Goal: Task Accomplishment & Management: Manage account settings

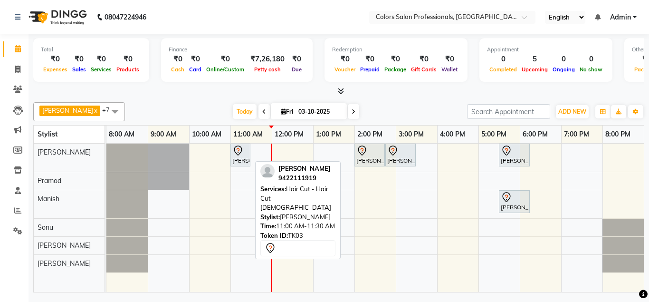
click at [237, 155] on icon at bounding box center [237, 150] width 11 height 11
select select "7"
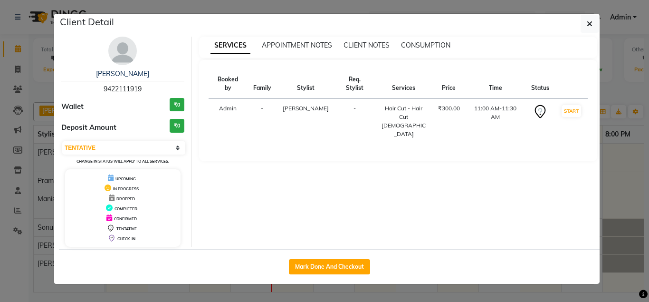
drag, startPoint x: 354, startPoint y: 263, endPoint x: 364, endPoint y: 261, distance: 10.6
click at [354, 263] on button "Mark Done And Checkout" at bounding box center [329, 266] width 81 height 15
select select "7161"
select select "service"
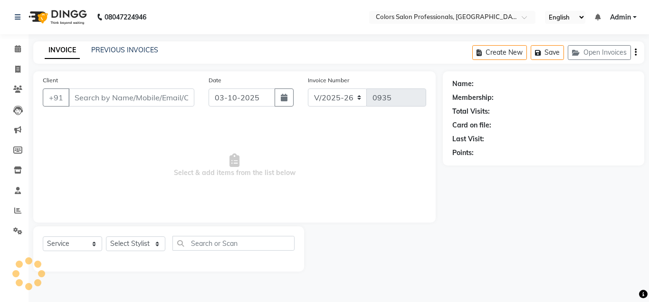
type input "9422111919"
select select "60228"
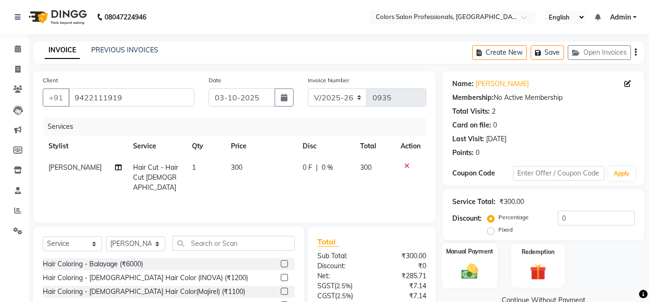
click at [476, 269] on img at bounding box center [469, 270] width 27 height 19
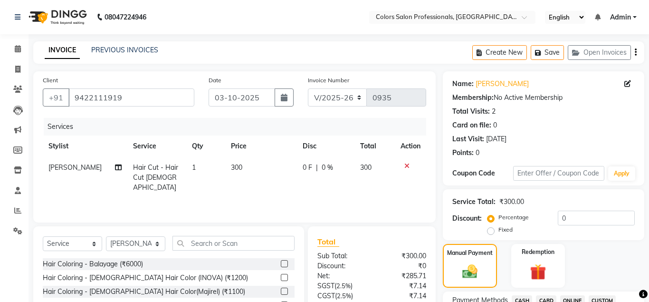
scroll to position [145, 0]
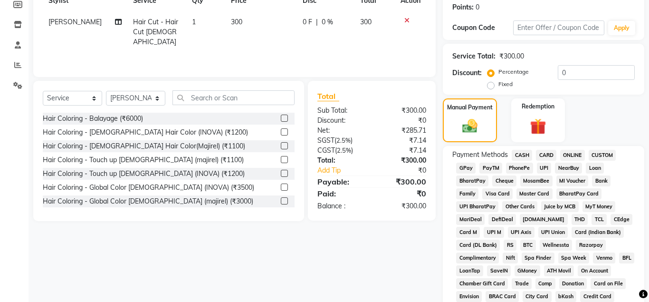
click at [523, 158] on span "CASH" at bounding box center [522, 155] width 20 height 11
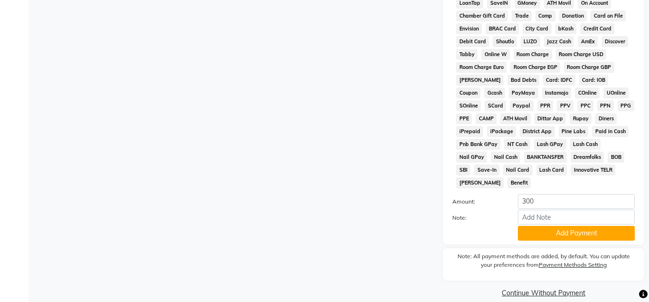
scroll to position [425, 0]
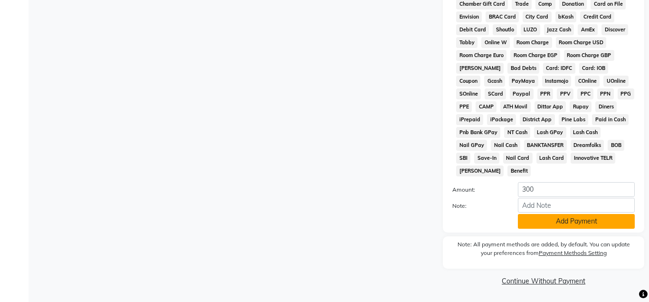
click at [560, 223] on button "Add Payment" at bounding box center [576, 221] width 117 height 15
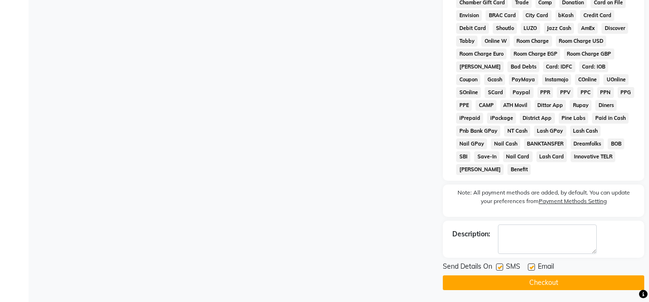
scroll to position [429, 0]
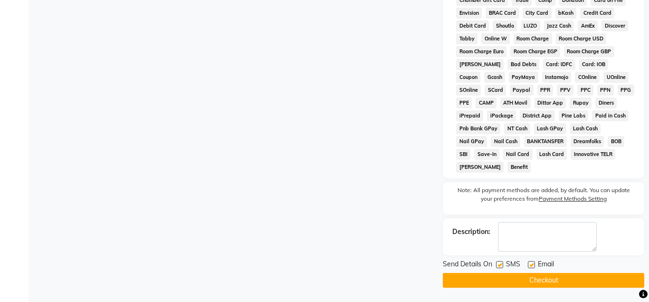
click at [553, 278] on button "Checkout" at bounding box center [544, 280] width 202 height 15
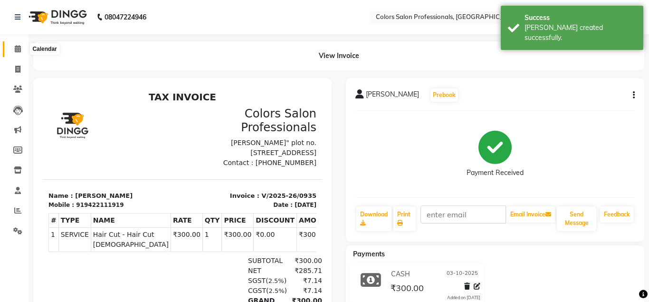
click at [17, 48] on icon at bounding box center [18, 48] width 6 height 7
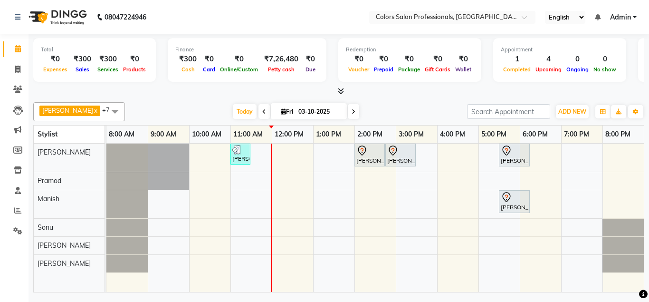
click at [262, 111] on icon at bounding box center [264, 112] width 4 height 6
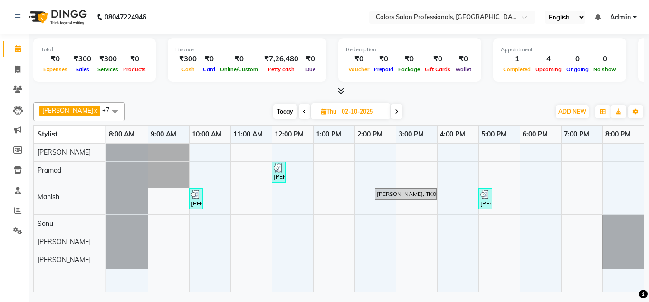
click at [303, 110] on icon at bounding box center [305, 112] width 4 height 6
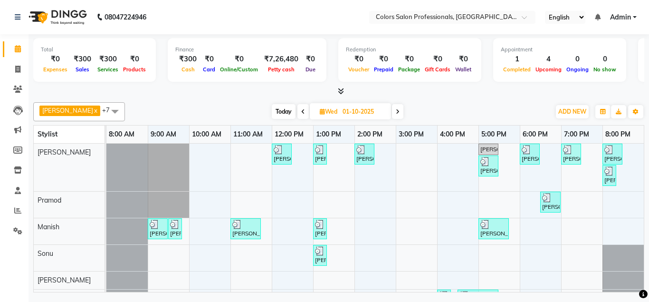
click at [396, 110] on icon at bounding box center [398, 112] width 4 height 6
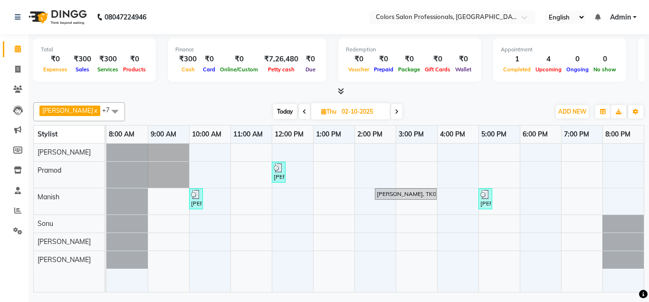
click at [391, 110] on span at bounding box center [396, 111] width 11 height 15
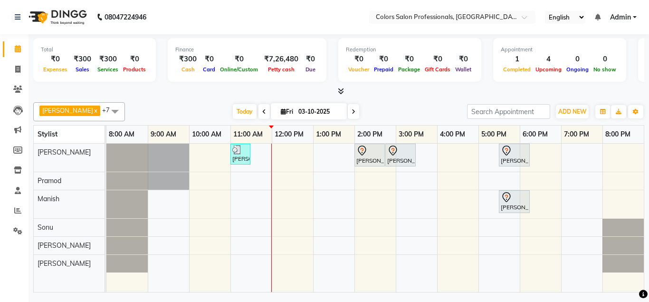
click at [352, 109] on icon at bounding box center [354, 112] width 4 height 6
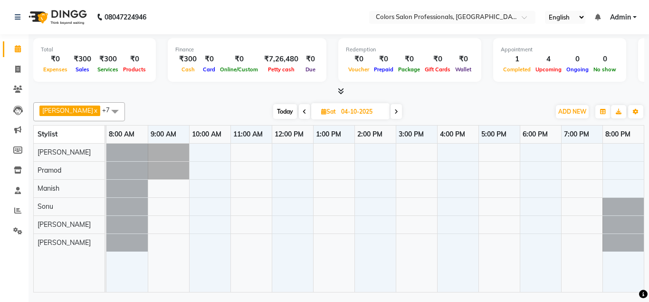
click at [299, 109] on span at bounding box center [304, 111] width 11 height 15
type input "03-10-2025"
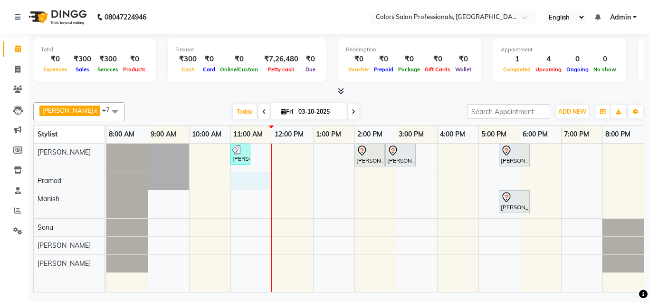
click at [233, 178] on div "[PERSON_NAME], TK03, 11:00 AM-11:30 AM, Hair Cut - Hair Cut [DEMOGRAPHIC_DATA] …" at bounding box center [375, 218] width 538 height 149
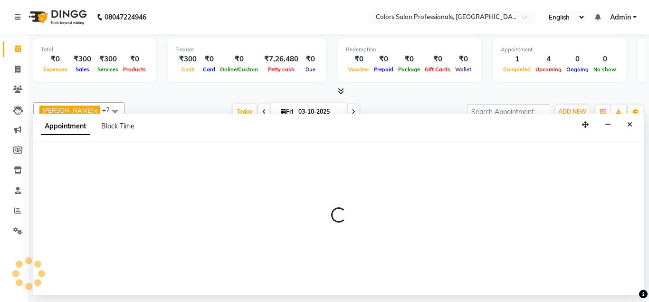
select select "60229"
select select "660"
select select "tentative"
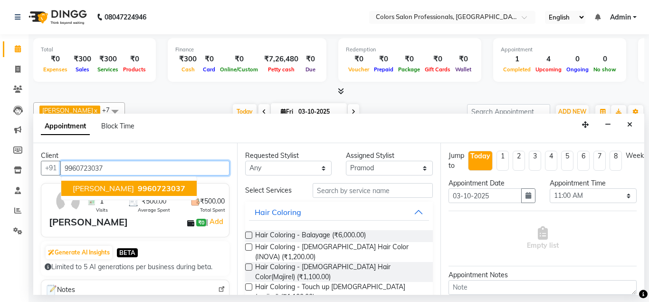
click at [136, 185] on ngb-highlight "9960723037" at bounding box center [160, 188] width 49 height 10
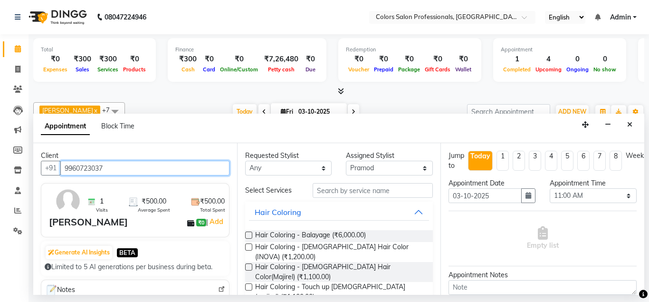
type input "9960723037"
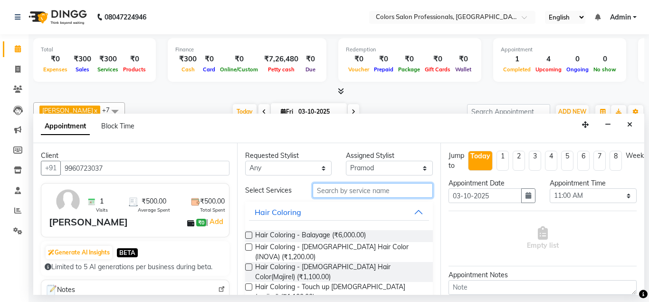
click at [361, 192] on input "text" at bounding box center [373, 190] width 121 height 15
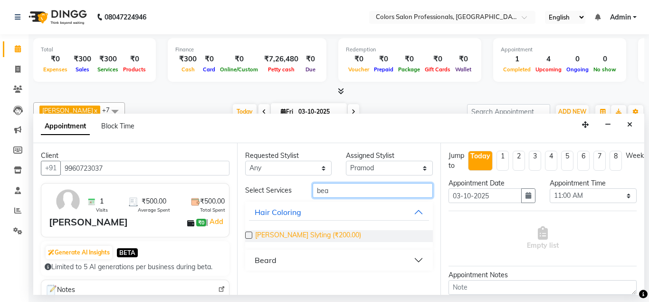
type input "bea"
click at [308, 237] on span "[PERSON_NAME] Slyting (₹200.00)" at bounding box center [308, 236] width 106 height 12
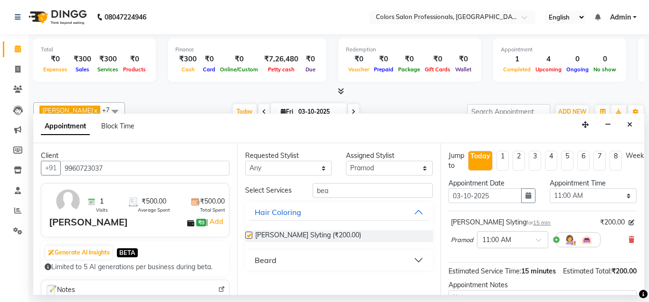
checkbox input "false"
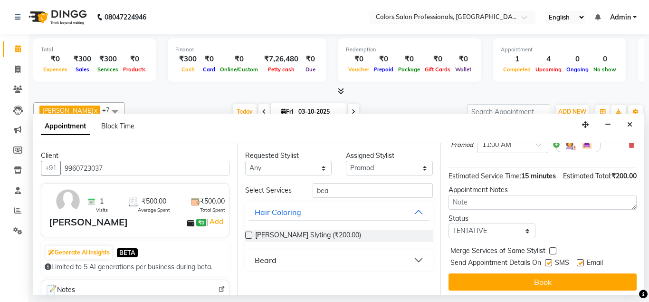
scroll to position [98, 0]
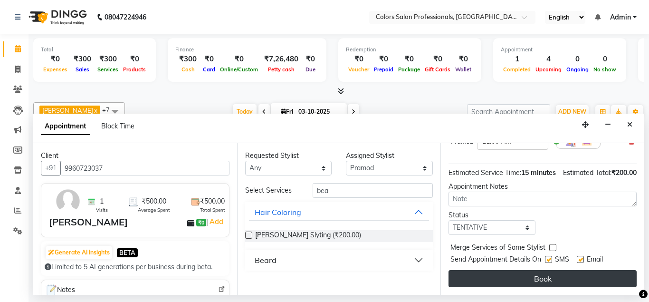
click at [516, 277] on button "Book" at bounding box center [543, 278] width 188 height 17
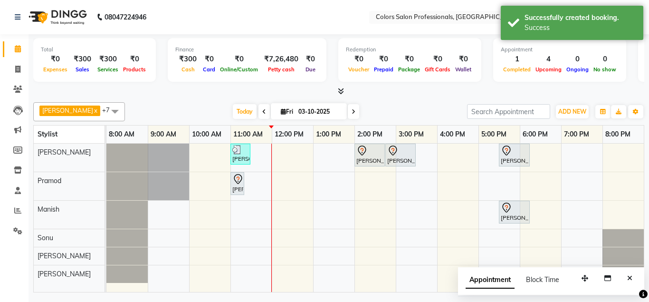
click at [289, 154] on div "[PERSON_NAME], TK03, 11:00 AM-11:30 AM, Hair Cut - Hair Cut [DEMOGRAPHIC_DATA] …" at bounding box center [375, 218] width 538 height 149
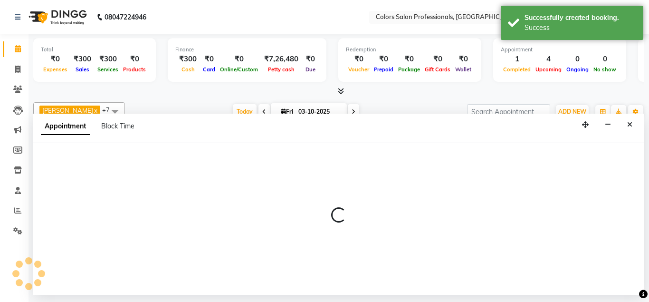
select select "60228"
select select "720"
select select "tentative"
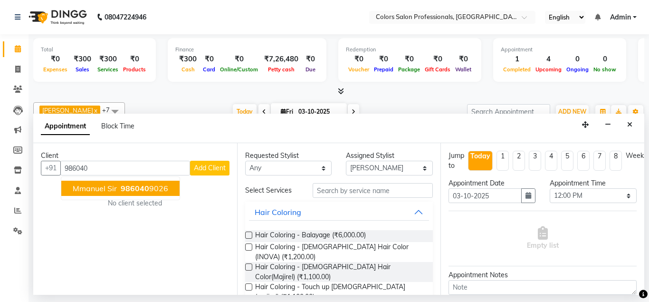
click at [113, 186] on span "Mmanuel sir" at bounding box center [95, 188] width 44 height 10
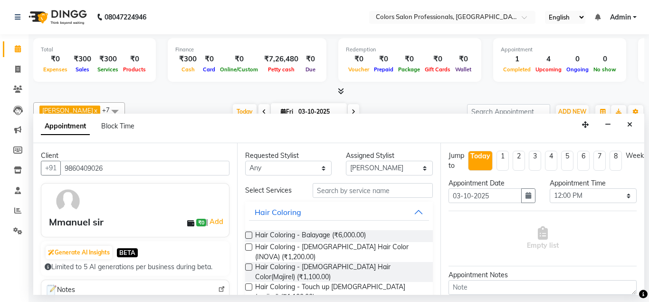
type input "9860409026"
click at [348, 189] on input "text" at bounding box center [373, 190] width 121 height 15
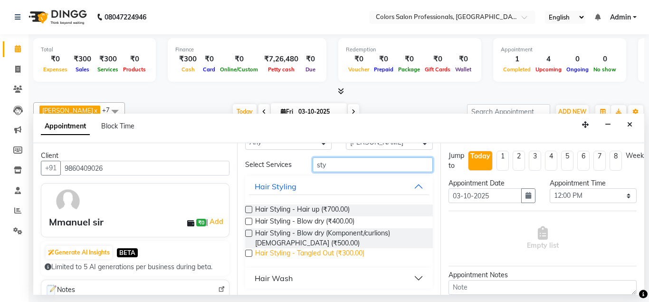
scroll to position [27, 0]
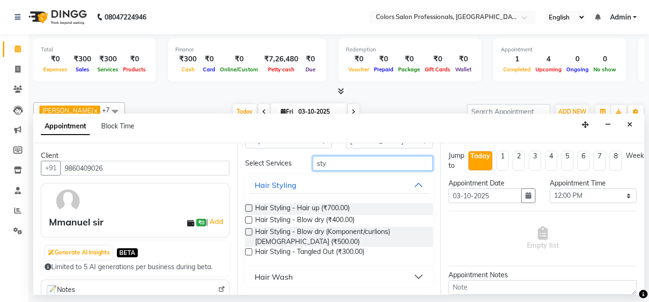
type input "sty"
click at [401, 276] on button "Hair Wash" at bounding box center [339, 276] width 181 height 17
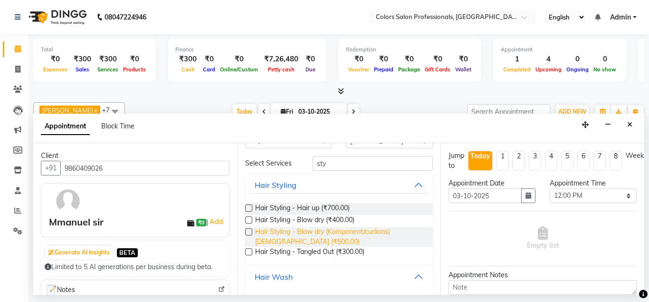
scroll to position [66, 0]
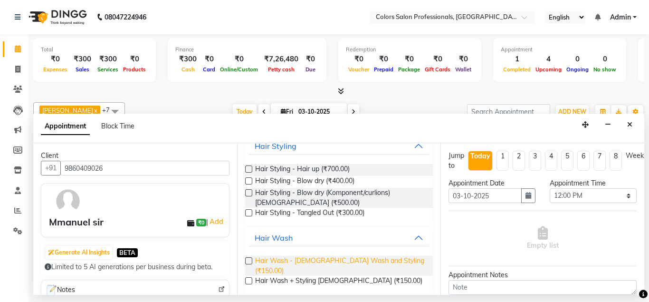
click at [319, 260] on span "Hair Wash - [DEMOGRAPHIC_DATA] Wash and Styling (₹150.00)" at bounding box center [340, 266] width 171 height 20
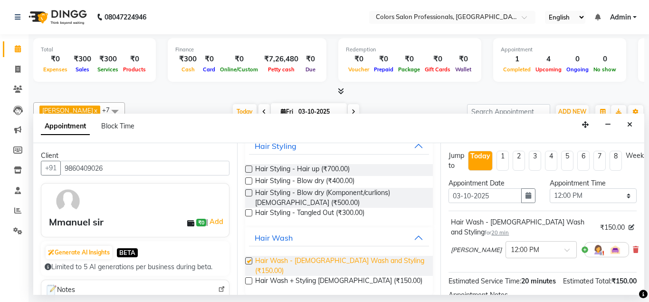
checkbox input "false"
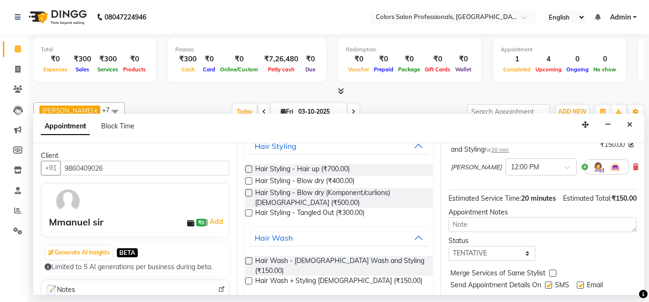
scroll to position [98, 0]
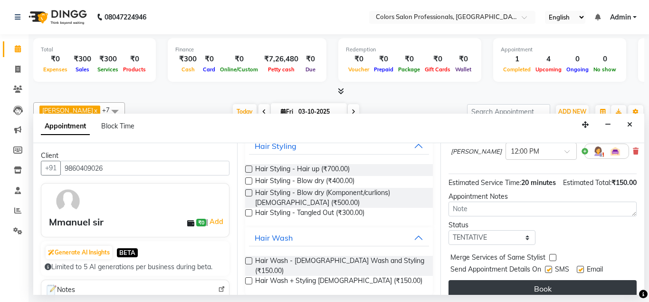
click at [541, 281] on button "Book" at bounding box center [543, 288] width 188 height 17
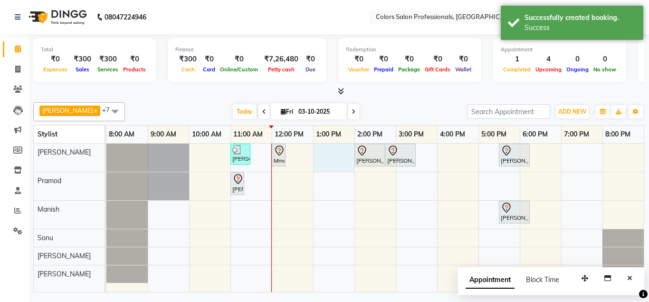
click at [328, 150] on div "[PERSON_NAME], TK03, 11:00 AM-11:30 AM, Hair Cut - Hair Cut [DEMOGRAPHIC_DATA] …" at bounding box center [375, 218] width 538 height 149
select select "60228"
select select "tentative"
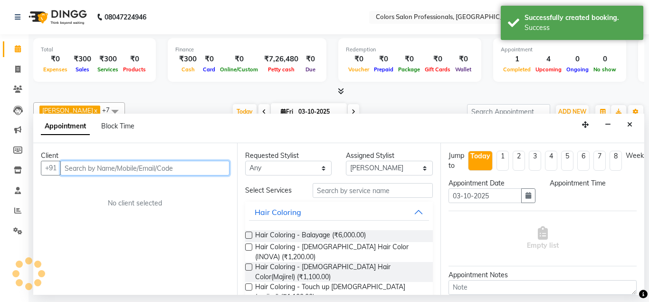
select select "780"
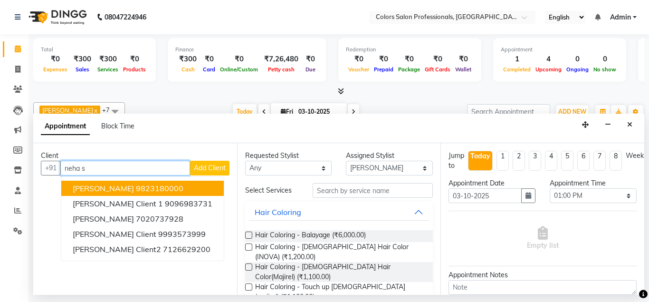
click at [136, 187] on ngb-highlight "9823180000" at bounding box center [160, 188] width 48 height 10
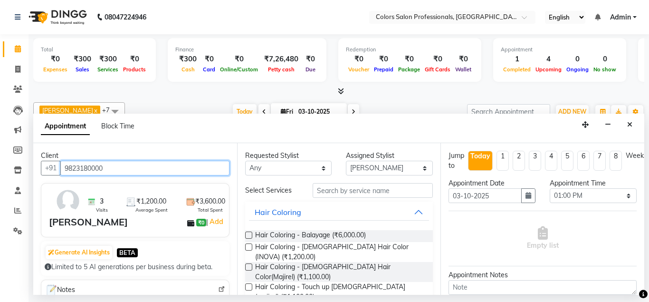
type input "9823180000"
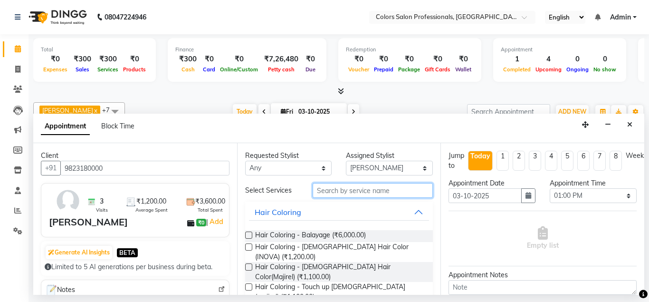
drag, startPoint x: 367, startPoint y: 186, endPoint x: 363, endPoint y: 189, distance: 5.1
click at [366, 186] on input "text" at bounding box center [373, 190] width 121 height 15
type input "n"
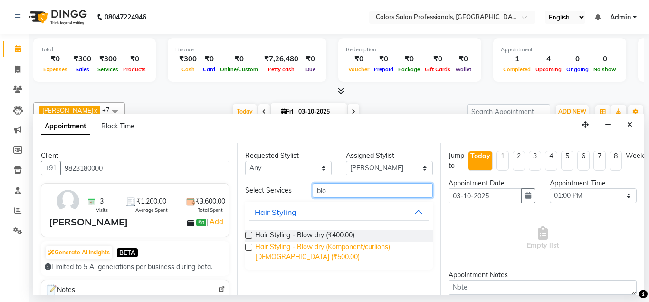
type input "blo"
click at [297, 249] on span "Hair Styling - Blow dry (Komponent/curlions)[DEMOGRAPHIC_DATA] (₹500.00)" at bounding box center [340, 252] width 171 height 20
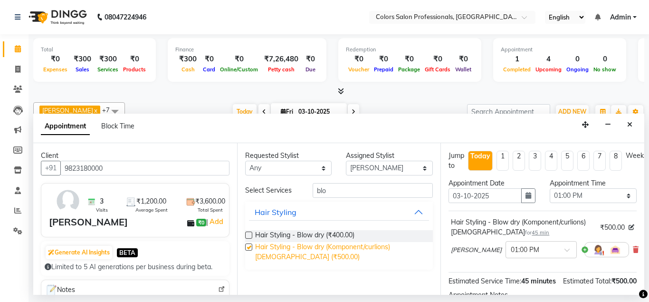
checkbox input "false"
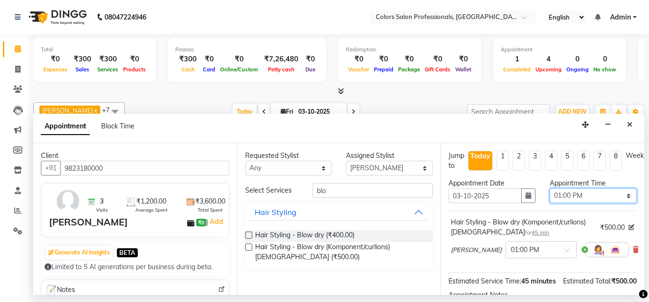
select select "825"
click option "01:45 PM" at bounding box center [0, 0] width 0 height 0
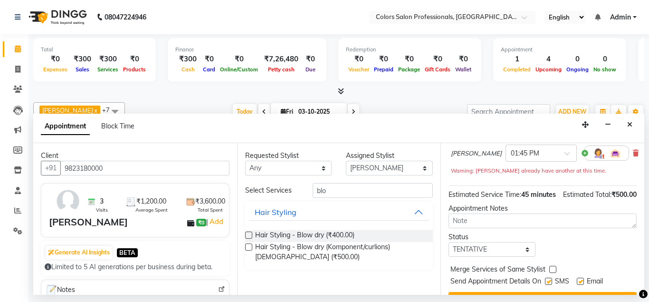
scroll to position [118, 0]
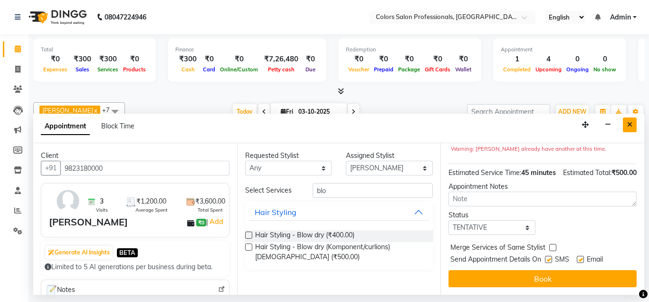
click at [631, 125] on icon "Close" at bounding box center [629, 124] width 5 height 7
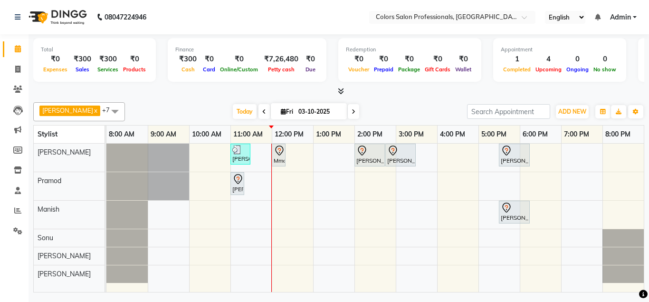
click at [338, 146] on div "[PERSON_NAME], TK03, 11:00 AM-11:30 AM, Hair Cut - Hair Cut [DEMOGRAPHIC_DATA] …" at bounding box center [375, 218] width 538 height 149
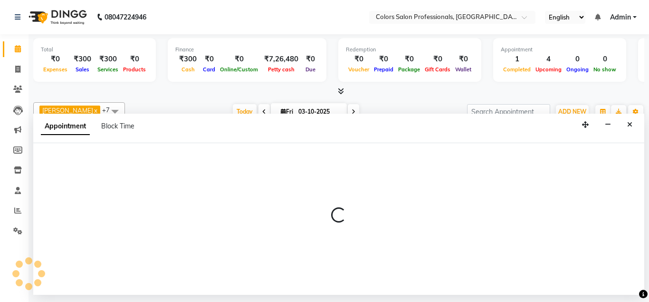
select select "60228"
select select "tentative"
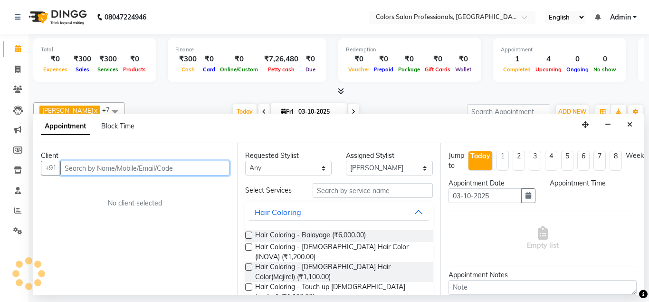
select select "780"
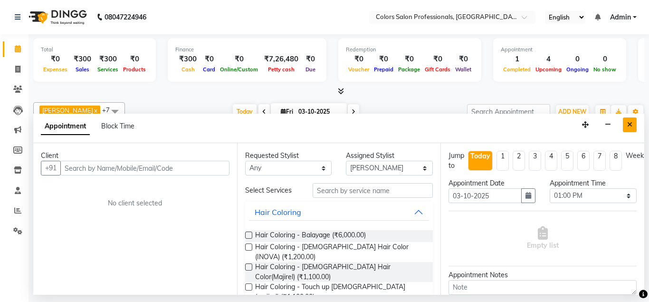
click at [629, 122] on icon "Close" at bounding box center [629, 124] width 5 height 7
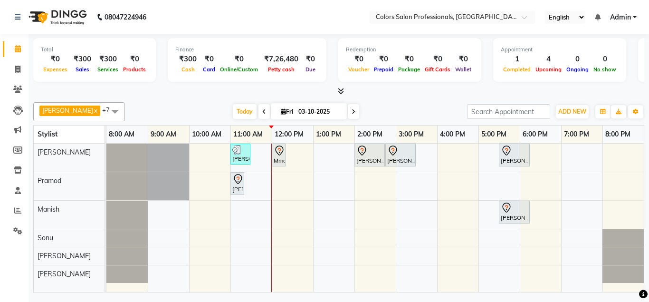
click at [331, 184] on div "[PERSON_NAME], TK03, 11:00 AM-11:30 AM, Hair Cut - Hair Cut [DEMOGRAPHIC_DATA] …" at bounding box center [375, 218] width 538 height 149
select select "60229"
select select "780"
select select "tentative"
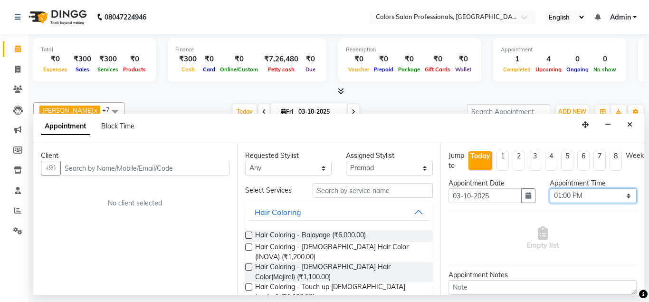
click at [550, 188] on select "Select 09:00 AM 09:15 AM 09:30 AM 09:45 AM 10:00 AM 10:15 AM 10:30 AM 10:45 AM …" at bounding box center [593, 195] width 87 height 15
click option "01:45 PM" at bounding box center [0, 0] width 0 height 0
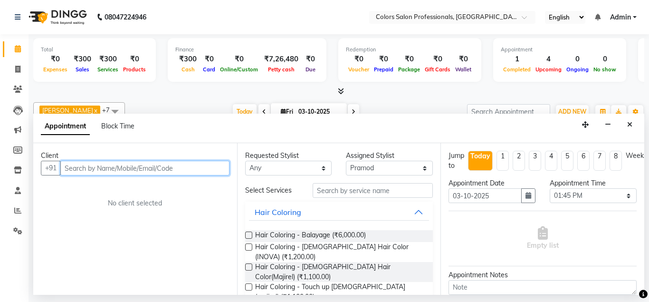
click at [124, 166] on input "text" at bounding box center [144, 168] width 169 height 15
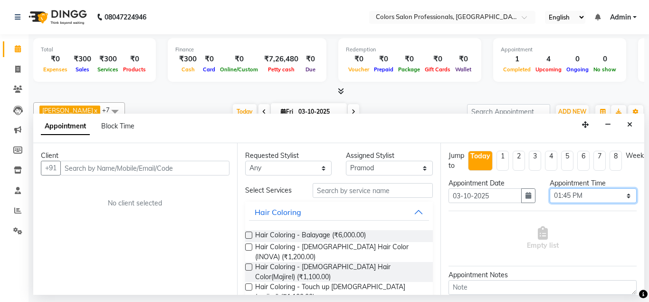
click at [550, 188] on select "Select 09:00 AM 09:15 AM 09:30 AM 09:45 AM 10:00 AM 10:15 AM 10:30 AM 10:45 AM …" at bounding box center [593, 195] width 87 height 15
select select "795"
click option "01:15 PM" at bounding box center [0, 0] width 0 height 0
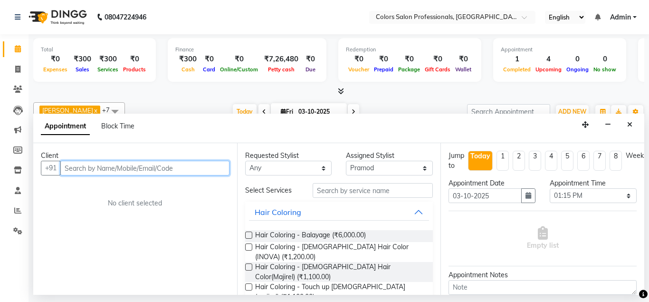
click at [161, 166] on input "text" at bounding box center [144, 168] width 169 height 15
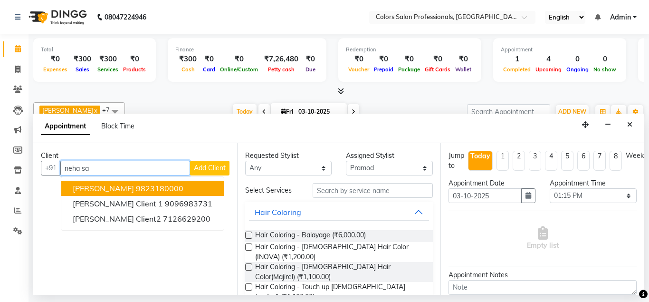
click at [136, 185] on ngb-highlight "9823180000" at bounding box center [160, 188] width 48 height 10
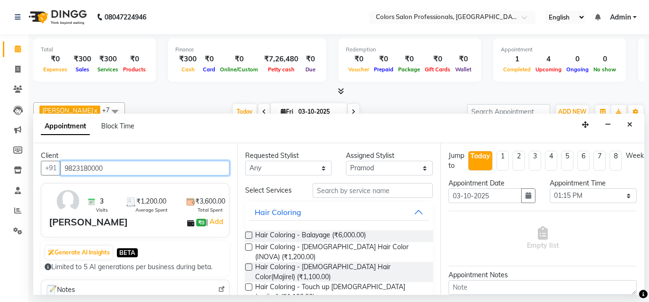
type input "9823180000"
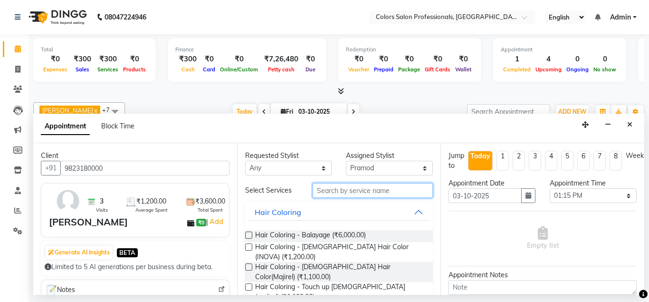
click at [333, 190] on input "text" at bounding box center [373, 190] width 121 height 15
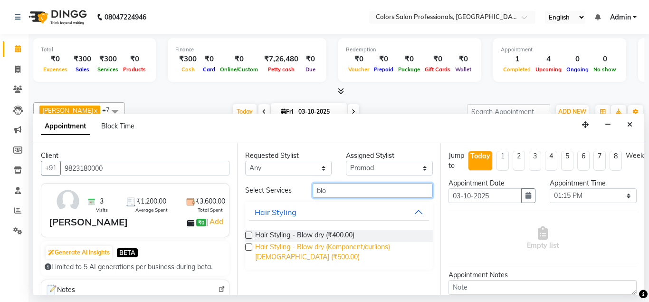
type input "blo"
click at [365, 248] on span "Hair Styling - Blow dry (Komponent/curlions)[DEMOGRAPHIC_DATA] (₹500.00)" at bounding box center [340, 252] width 171 height 20
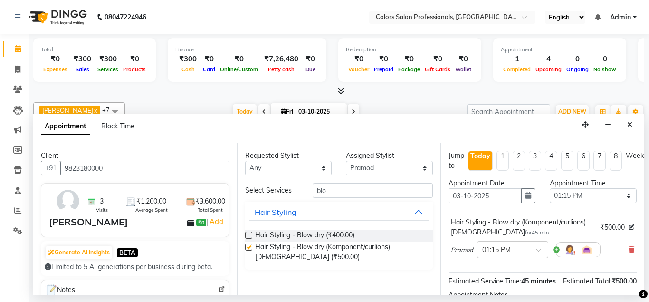
checkbox input "false"
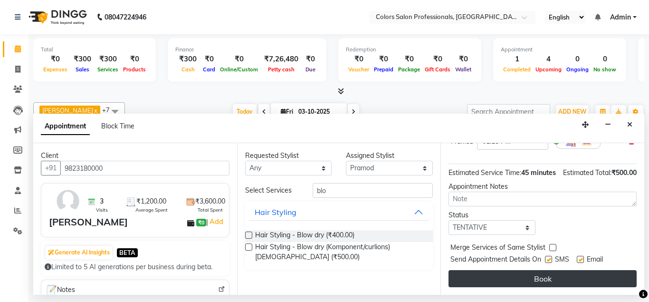
click at [543, 282] on button "Book" at bounding box center [543, 278] width 188 height 17
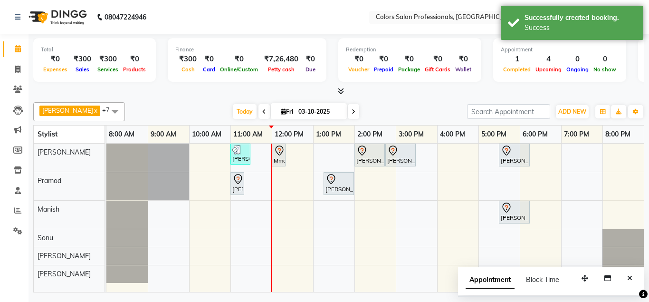
click at [403, 185] on div "[PERSON_NAME], TK03, 11:00 AM-11:30 AM, Hair Cut - Hair Cut [DEMOGRAPHIC_DATA] …" at bounding box center [375, 218] width 538 height 149
select select "60229"
select select "tentative"
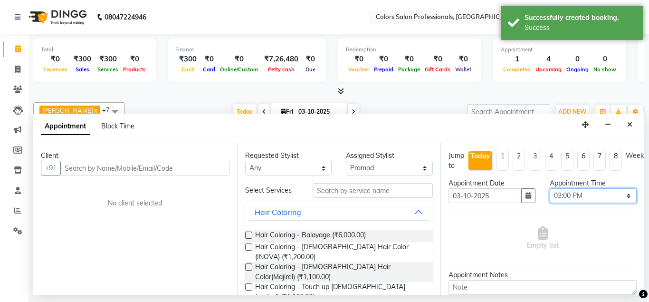
click at [550, 188] on select "Select 09:00 AM 09:15 AM 09:30 AM 09:45 AM 10:00 AM 10:15 AM 10:30 AM 10:45 AM …" at bounding box center [593, 195] width 87 height 15
select select "870"
click option "02:30 PM" at bounding box center [0, 0] width 0 height 0
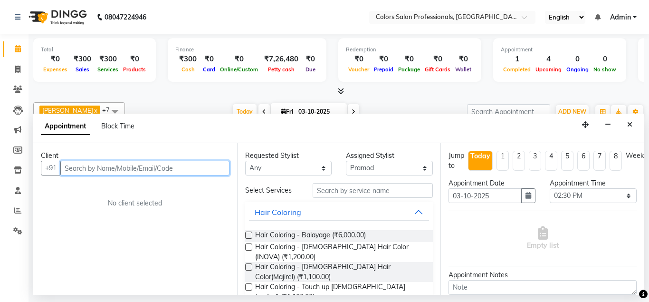
click at [158, 163] on input "text" at bounding box center [144, 168] width 169 height 15
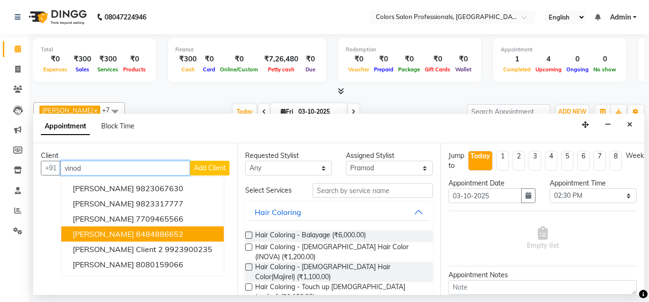
click at [106, 235] on span "[PERSON_NAME]" at bounding box center [103, 234] width 61 height 10
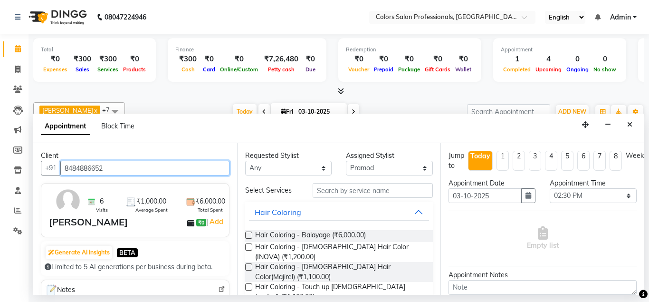
type input "8484886652"
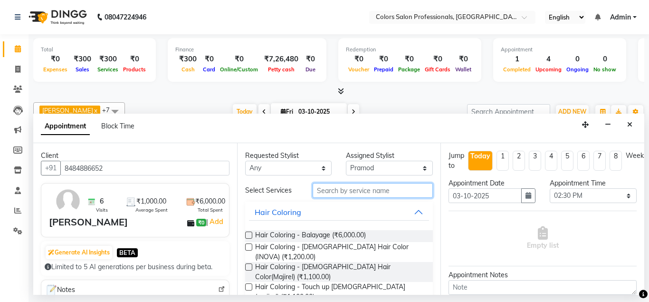
click at [336, 189] on input "text" at bounding box center [373, 190] width 121 height 15
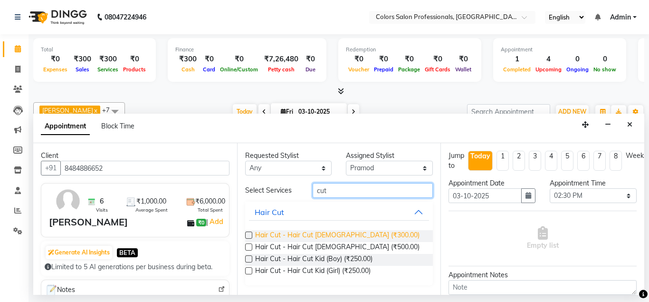
type input "cut"
click at [330, 238] on span "Hair Cut - Hair Cut [DEMOGRAPHIC_DATA] (₹300.00)" at bounding box center [337, 236] width 164 height 12
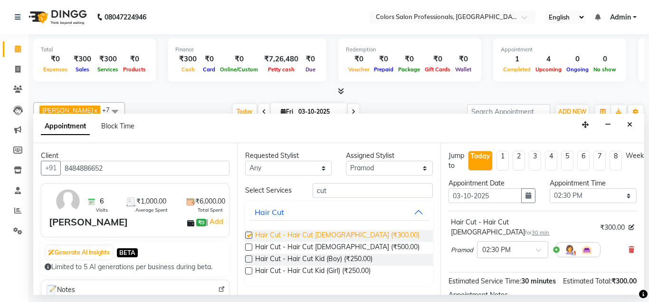
checkbox input "false"
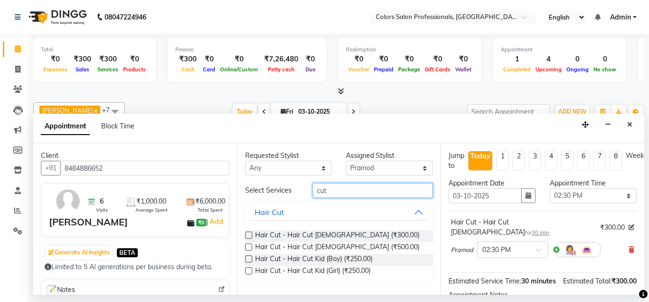
click at [362, 188] on input "cut" at bounding box center [373, 190] width 121 height 15
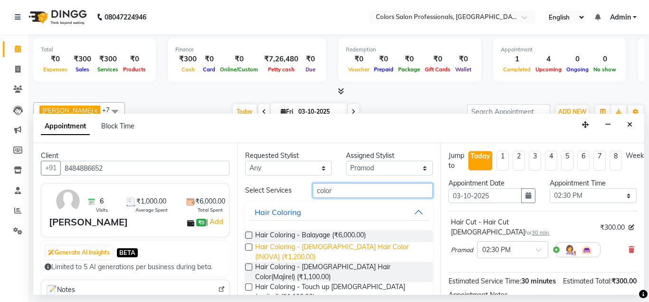
type input "color"
click at [368, 248] on span "Hair Coloring - [DEMOGRAPHIC_DATA] Hair Color (INOVA) (₹1,200.00)" at bounding box center [340, 252] width 171 height 20
checkbox input "false"
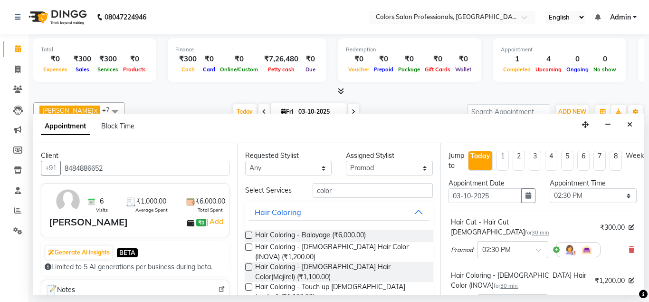
scroll to position [152, 0]
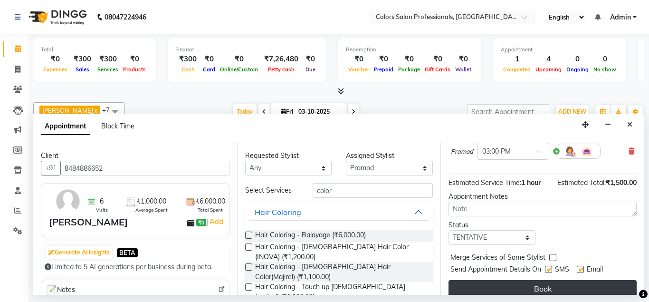
click at [533, 280] on button "Book" at bounding box center [543, 288] width 188 height 17
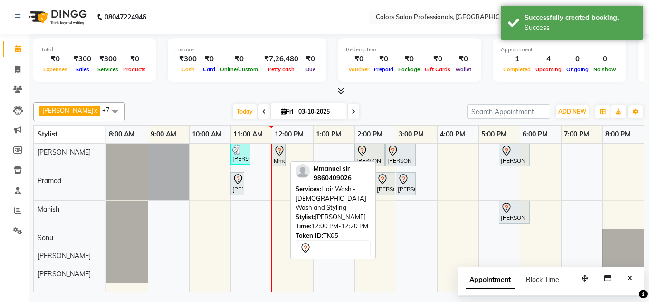
click at [280, 154] on icon at bounding box center [279, 150] width 8 height 10
select select "7"
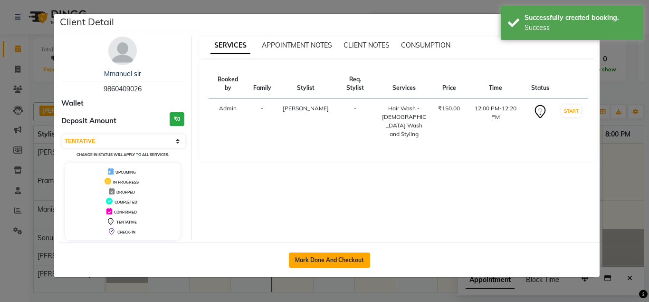
click at [343, 258] on button "Mark Done And Checkout" at bounding box center [329, 259] width 81 height 15
select select "service"
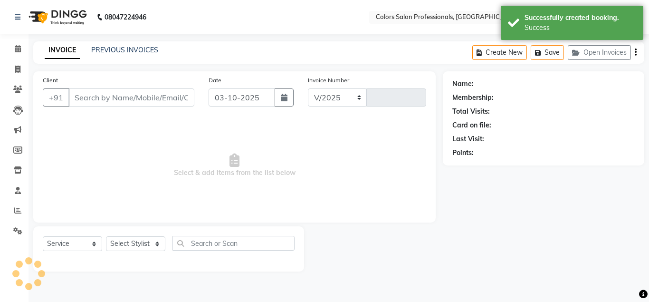
select select "7161"
type input "0936"
type input "9860409026"
select select "60228"
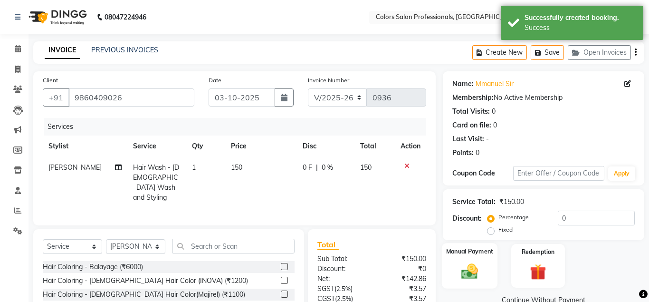
click at [466, 263] on img at bounding box center [469, 270] width 27 height 19
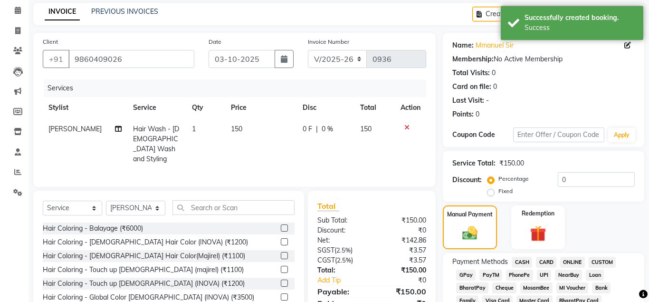
scroll to position [97, 0]
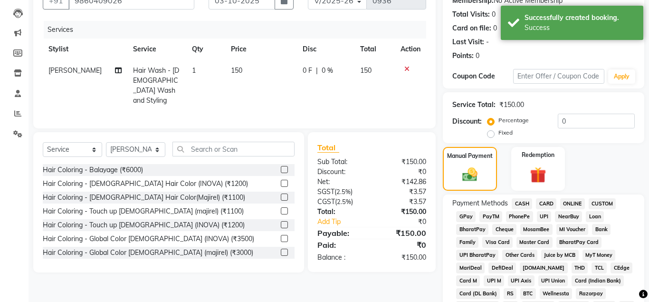
click at [569, 204] on span "ONLINE" at bounding box center [572, 203] width 25 height 11
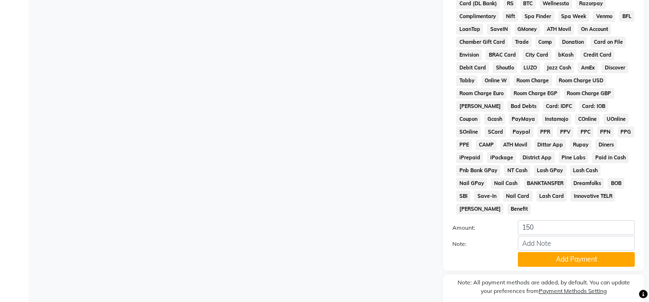
scroll to position [388, 0]
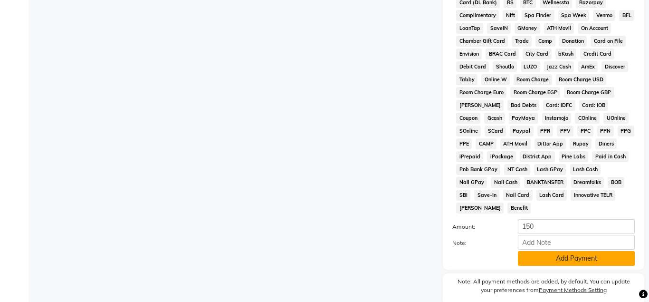
click at [588, 261] on button "Add Payment" at bounding box center [576, 258] width 117 height 15
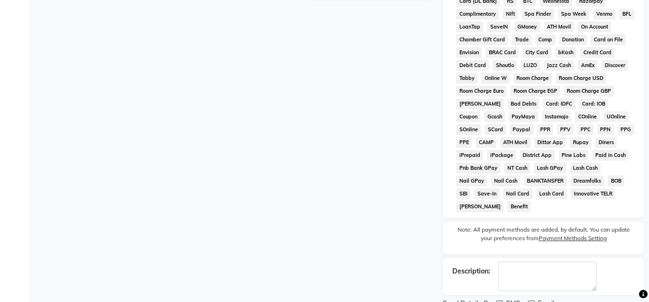
scroll to position [429, 0]
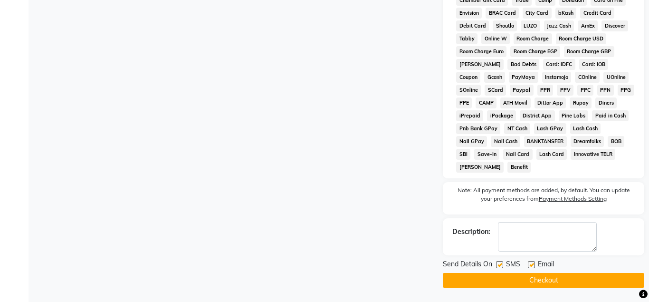
click at [592, 283] on button "Checkout" at bounding box center [544, 280] width 202 height 15
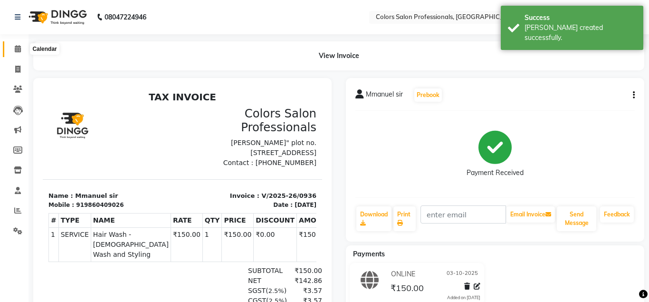
click at [13, 47] on span at bounding box center [18, 49] width 17 height 11
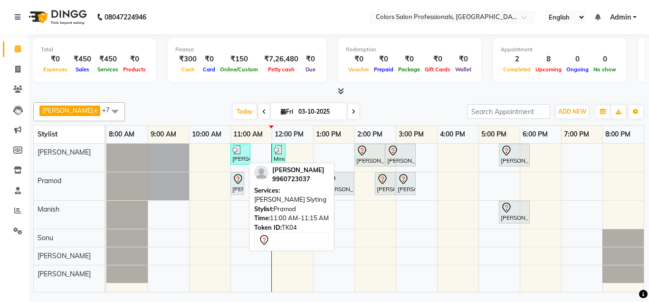
click at [233, 184] on icon at bounding box center [237, 178] width 11 height 11
select select "7"
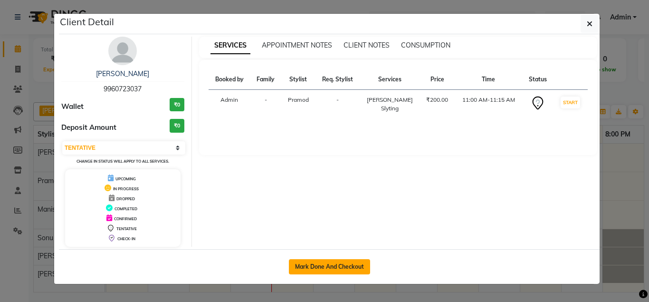
click at [339, 268] on button "Mark Done And Checkout" at bounding box center [329, 266] width 81 height 15
select select "7161"
select select "service"
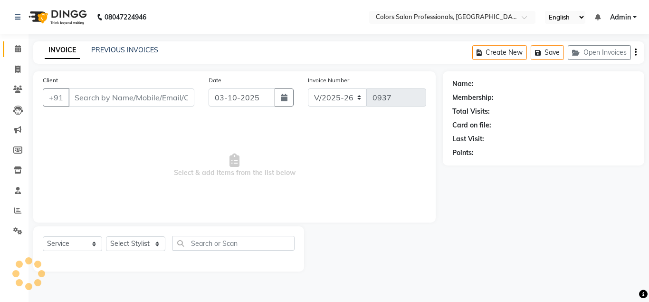
type input "9960723037"
select select "60229"
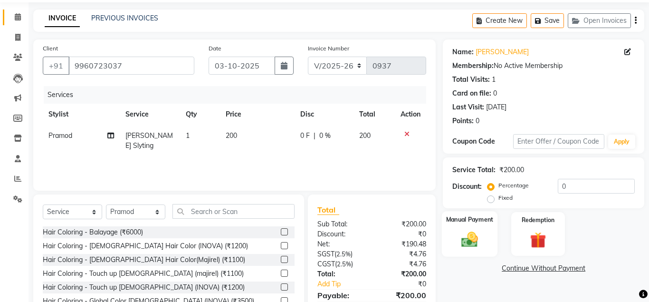
scroll to position [48, 0]
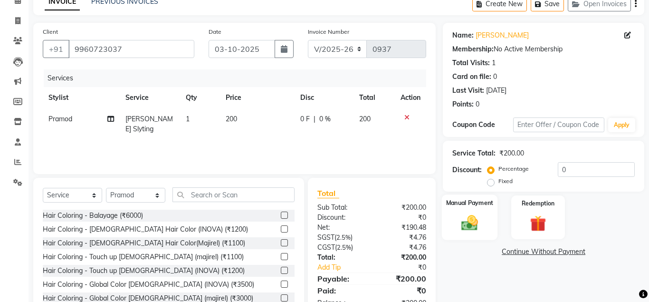
click at [480, 221] on img at bounding box center [469, 222] width 27 height 19
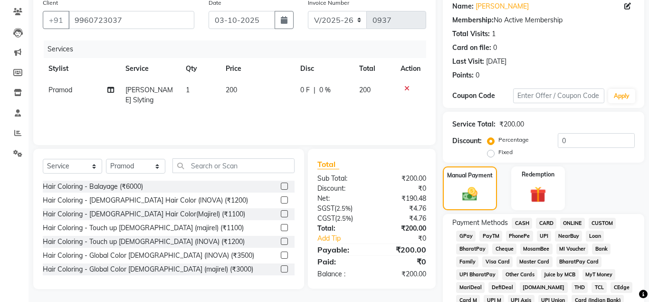
scroll to position [97, 0]
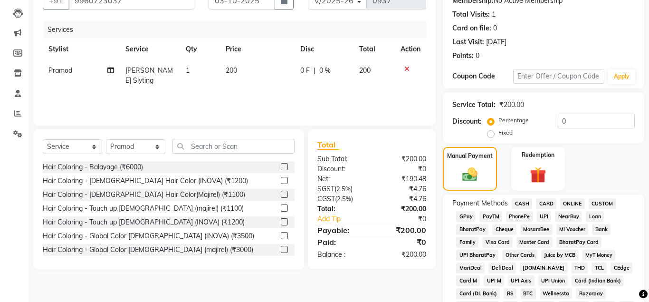
click at [524, 204] on span "CASH" at bounding box center [522, 203] width 20 height 11
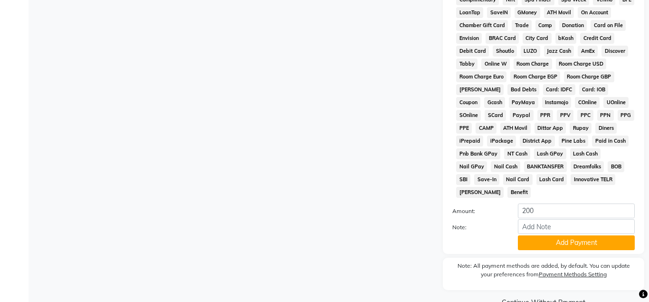
scroll to position [425, 0]
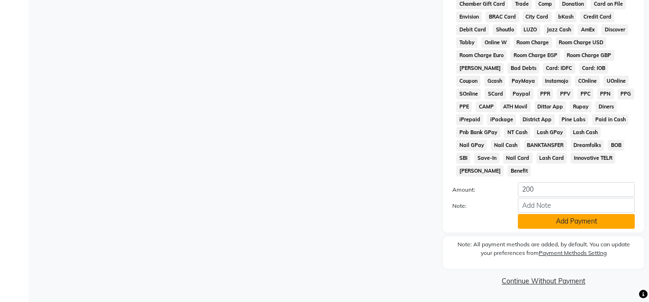
click at [542, 221] on button "Add Payment" at bounding box center [576, 221] width 117 height 15
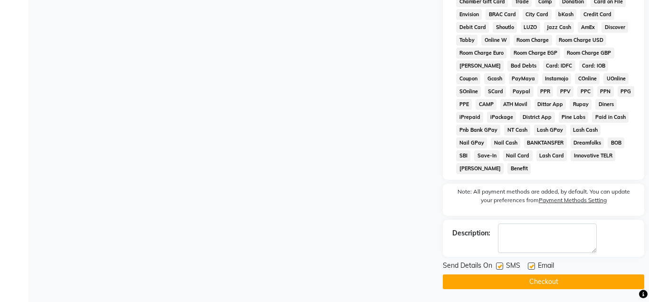
scroll to position [429, 0]
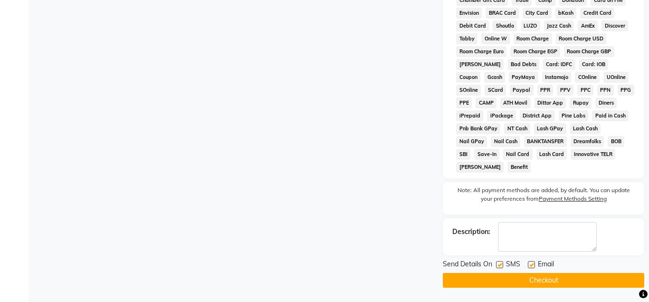
click at [539, 280] on button "Checkout" at bounding box center [544, 280] width 202 height 15
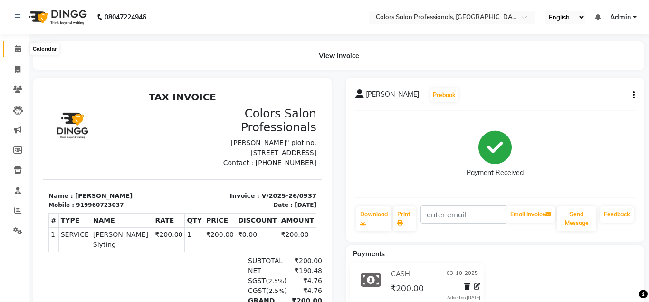
click at [19, 48] on icon at bounding box center [18, 48] width 6 height 7
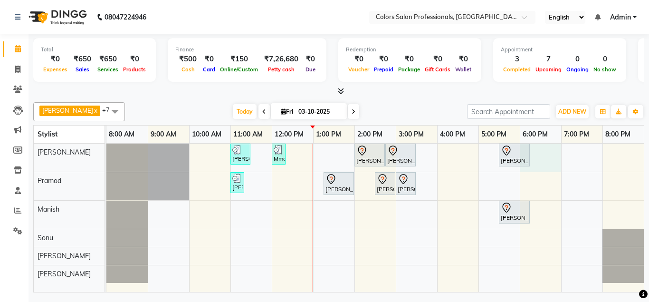
click at [545, 149] on div "[PERSON_NAME], TK03, 11:00 AM-11:30 AM, Hair Cut - Hair Cut [DEMOGRAPHIC_DATA] …" at bounding box center [375, 218] width 538 height 149
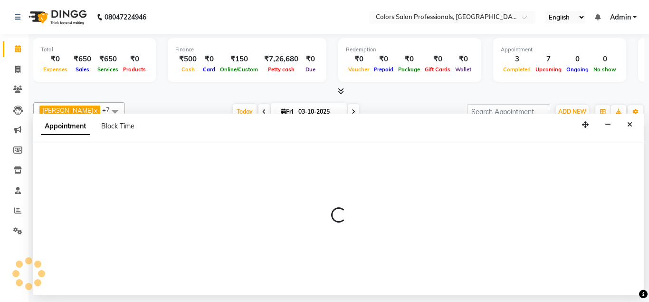
select select "60228"
select select "1080"
select select "tentative"
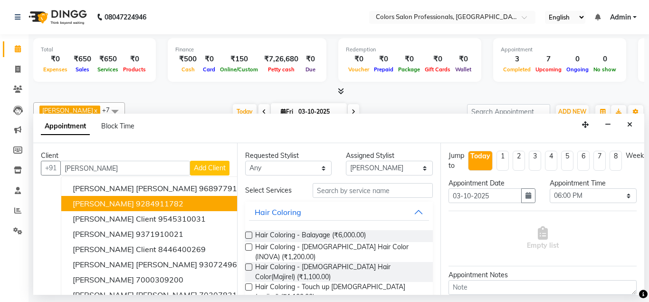
click at [103, 207] on span "[PERSON_NAME]" at bounding box center [103, 204] width 61 height 10
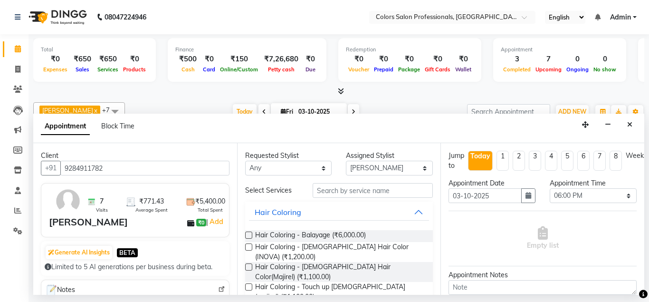
type input "9284911782"
click at [362, 190] on input "text" at bounding box center [373, 190] width 121 height 15
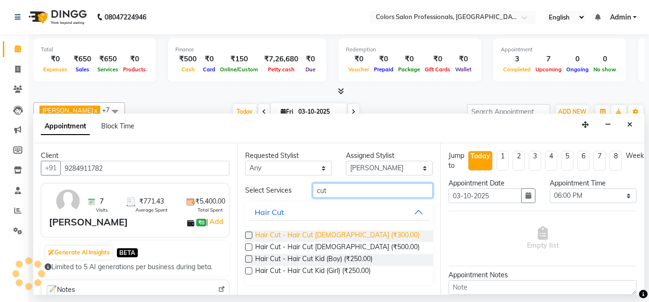
type input "cut"
click at [332, 231] on span "Hair Cut - Hair Cut [DEMOGRAPHIC_DATA] (₹300.00)" at bounding box center [337, 236] width 164 height 12
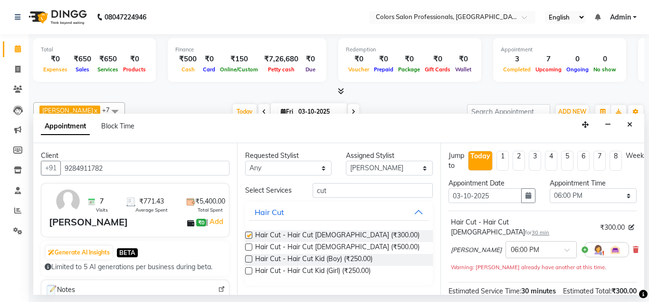
checkbox input "false"
click at [340, 189] on input "cut" at bounding box center [373, 190] width 121 height 15
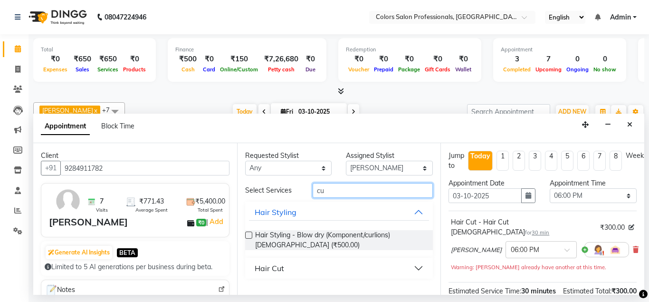
type input "c"
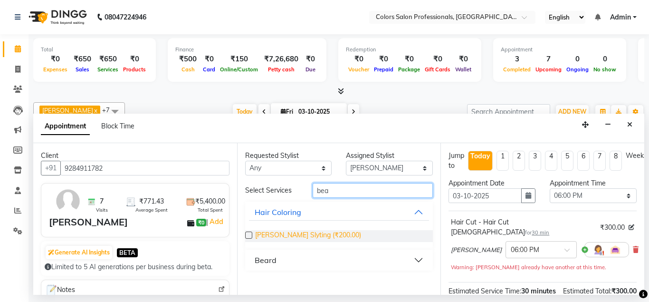
type input "bea"
click at [302, 238] on span "[PERSON_NAME] Slyting (₹200.00)" at bounding box center [308, 236] width 106 height 12
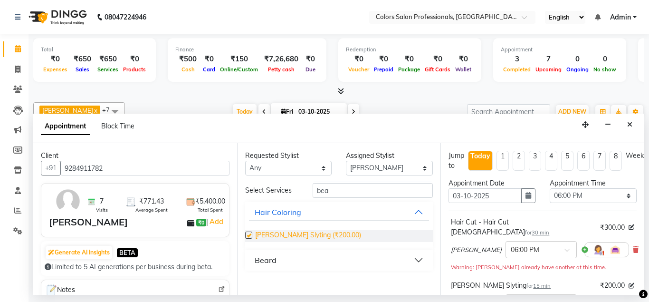
checkbox input "false"
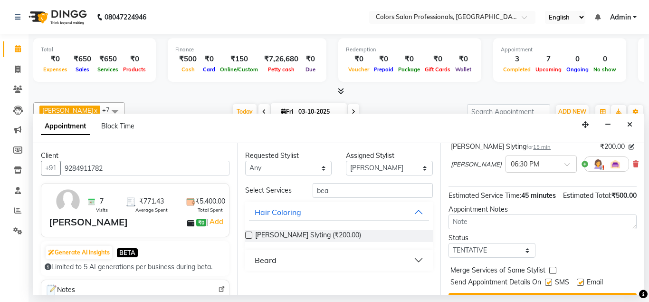
scroll to position [152, 0]
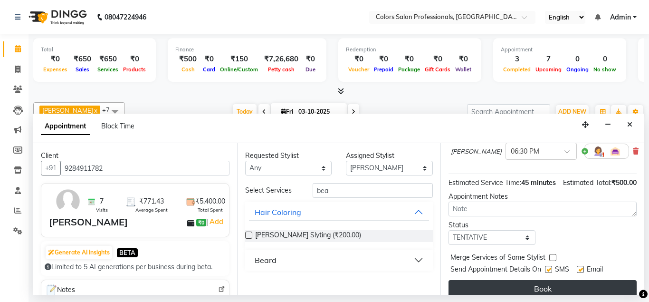
click at [547, 280] on button "Book" at bounding box center [543, 288] width 188 height 17
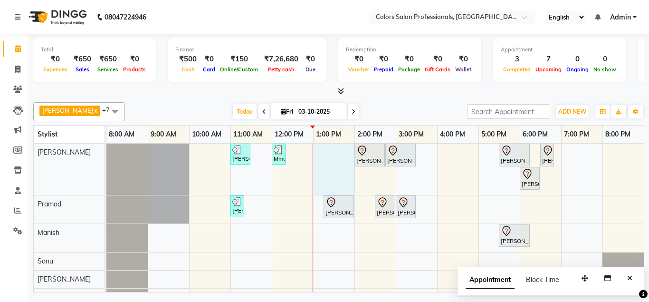
click at [317, 151] on div "[PERSON_NAME], TK03, 11:00 AM-11:30 AM, Hair Cut - Hair Cut [DEMOGRAPHIC_DATA] …" at bounding box center [375, 225] width 538 height 163
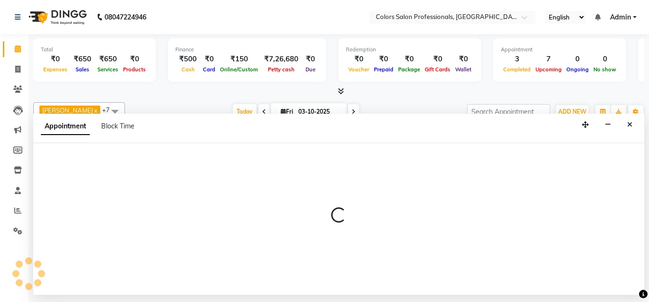
select select "60228"
select select "tentative"
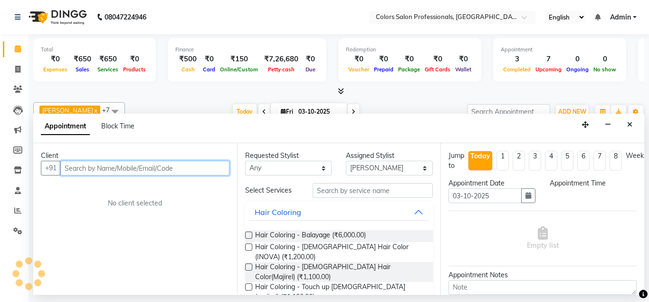
select select "780"
click at [192, 169] on input "text" at bounding box center [144, 168] width 169 height 15
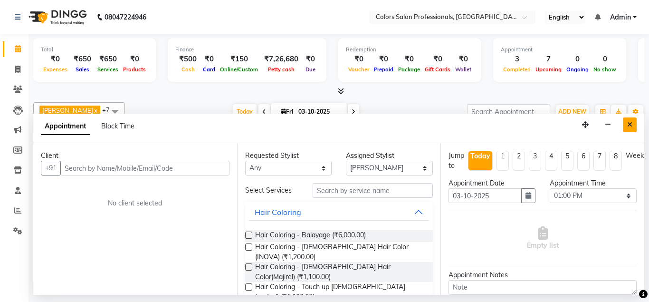
click at [631, 121] on icon "Close" at bounding box center [629, 124] width 5 height 7
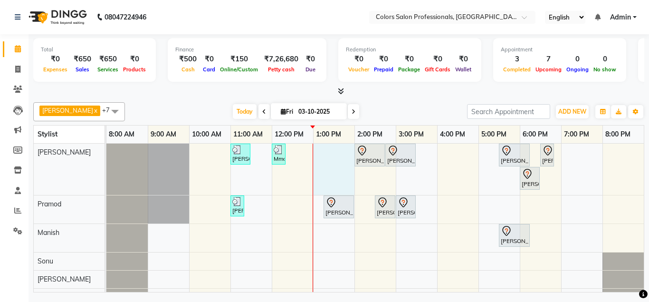
click at [316, 154] on div "[PERSON_NAME], TK03, 11:00 AM-11:30 AM, Hair Cut - Hair Cut [DEMOGRAPHIC_DATA] …" at bounding box center [375, 225] width 538 height 163
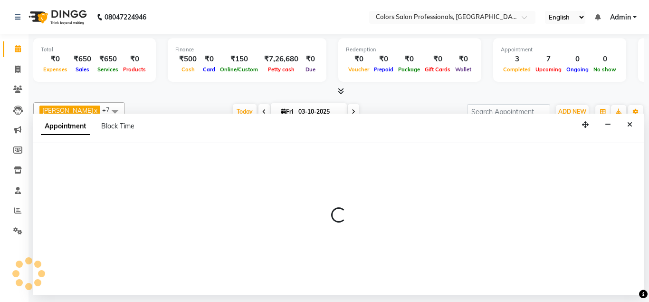
select select "60228"
select select "780"
select select "tentative"
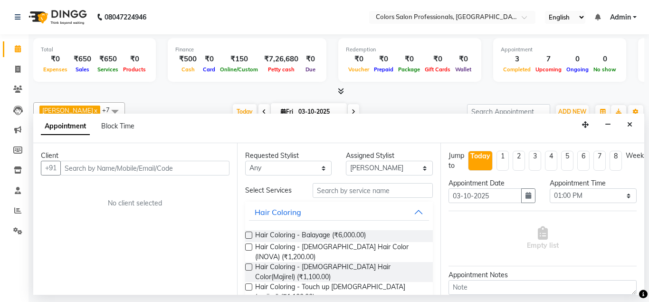
click at [183, 166] on input "text" at bounding box center [144, 168] width 169 height 15
type input "9766118813"
click at [208, 173] on button "Add Client" at bounding box center [209, 168] width 39 height 15
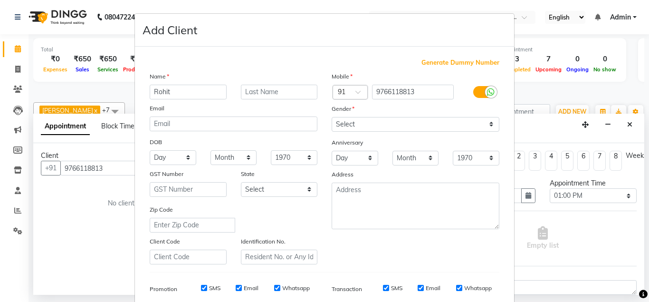
type input "Rohit"
drag, startPoint x: 284, startPoint y: 91, endPoint x: 283, endPoint y: 82, distance: 9.1
click at [284, 90] on input "text" at bounding box center [279, 92] width 77 height 15
type input "Tiwari"
select select "[DEMOGRAPHIC_DATA]"
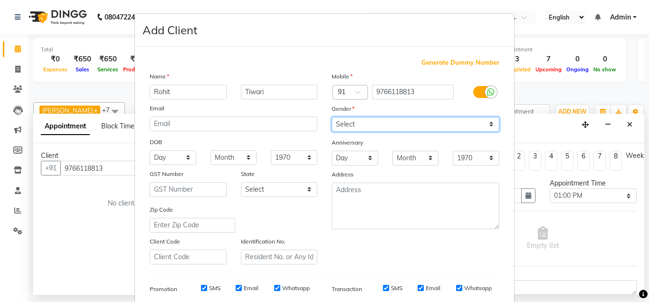
click option "[DEMOGRAPHIC_DATA]" at bounding box center [0, 0] width 0 height 0
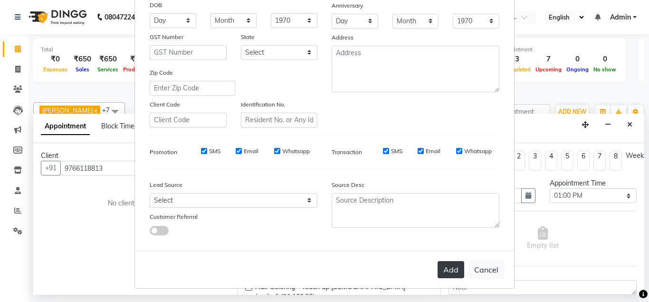
click at [459, 268] on button "Add" at bounding box center [451, 269] width 27 height 17
select select
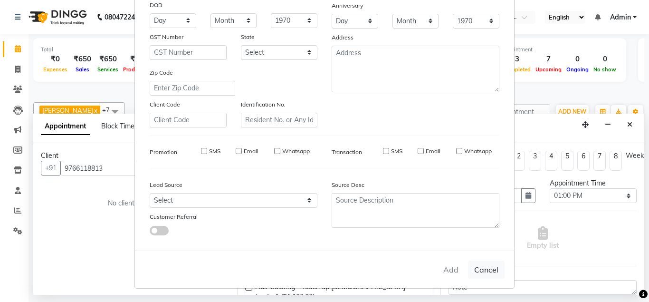
select select
checkbox input "false"
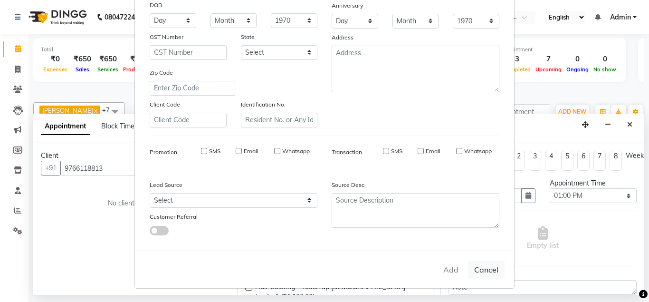
checkbox input "false"
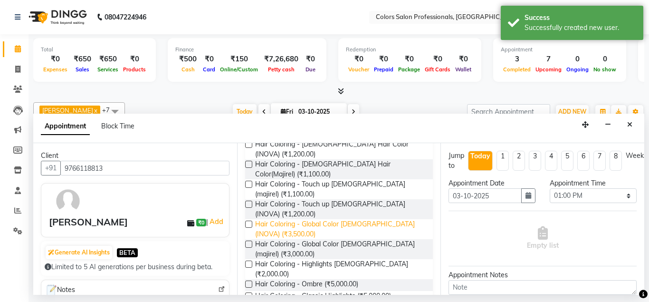
scroll to position [0, 0]
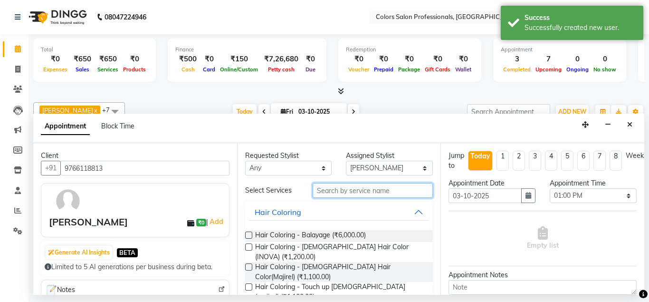
click at [364, 189] on input "text" at bounding box center [373, 190] width 121 height 15
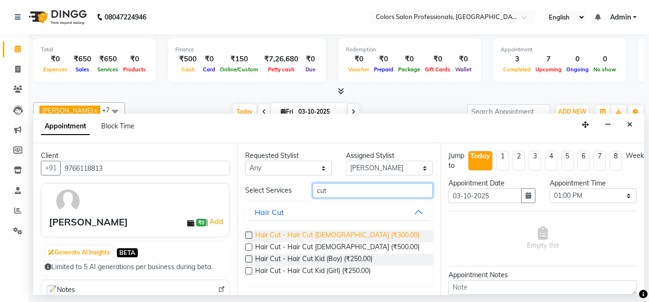
type input "cut"
click at [334, 239] on span "Hair Cut - Hair Cut [DEMOGRAPHIC_DATA] (₹300.00)" at bounding box center [337, 236] width 164 height 12
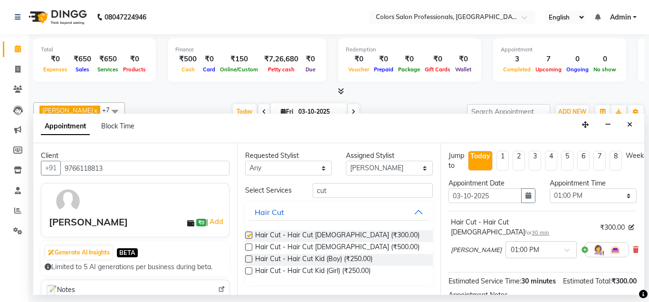
checkbox input "false"
drag, startPoint x: 339, startPoint y: 189, endPoint x: 306, endPoint y: 203, distance: 36.4
click at [313, 198] on input "cut" at bounding box center [373, 190] width 121 height 15
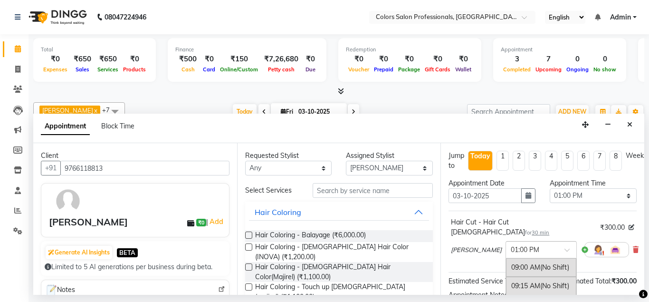
click at [511, 244] on input "text" at bounding box center [532, 249] width 42 height 10
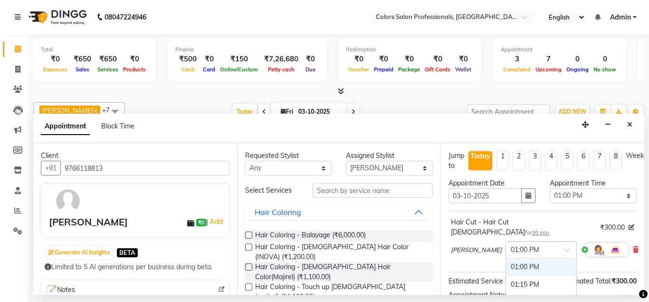
scroll to position [238, 0]
click at [506, 260] on div "12:15 PM (Booked)" at bounding box center [541, 265] width 70 height 19
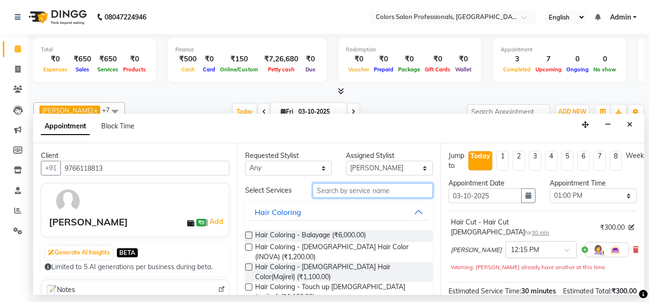
click at [362, 191] on input "text" at bounding box center [373, 190] width 121 height 15
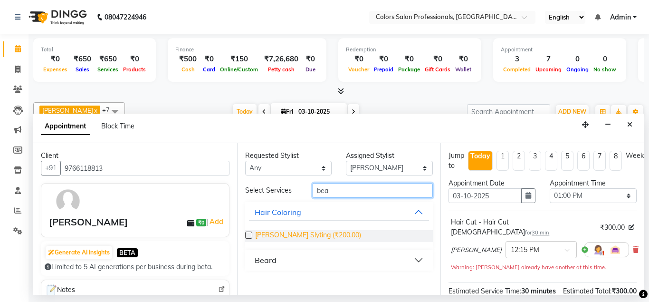
type input "bea"
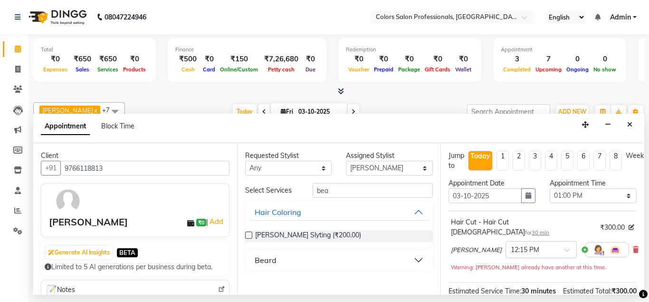
drag, startPoint x: 323, startPoint y: 235, endPoint x: 339, endPoint y: 235, distance: 16.6
click at [323, 235] on span "[PERSON_NAME] Slyting (₹200.00)" at bounding box center [308, 236] width 106 height 12
checkbox input "false"
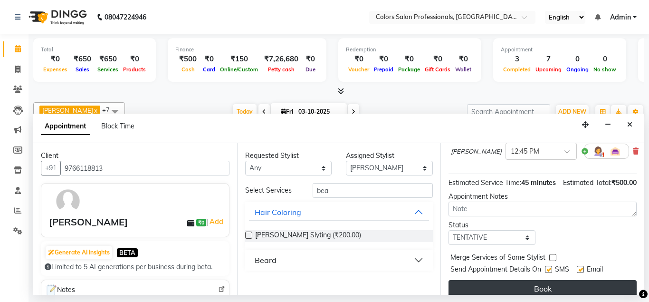
click at [520, 286] on button "Book" at bounding box center [543, 288] width 188 height 17
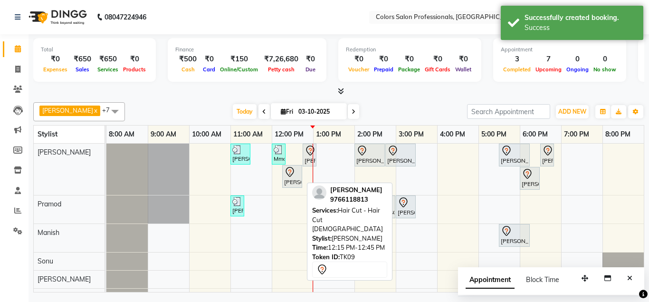
click at [298, 178] on div "[PERSON_NAME], TK09, 12:15 PM-12:45 PM, Hair Cut - Hair Cut [DEMOGRAPHIC_DATA]" at bounding box center [292, 176] width 18 height 20
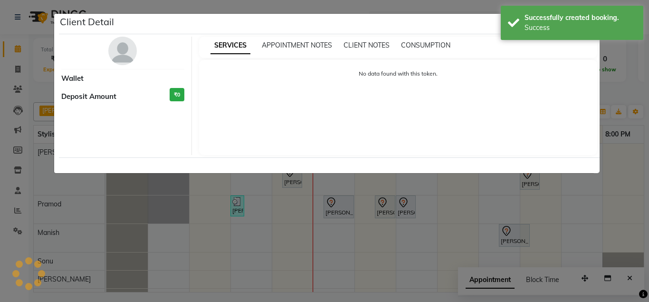
select select "7"
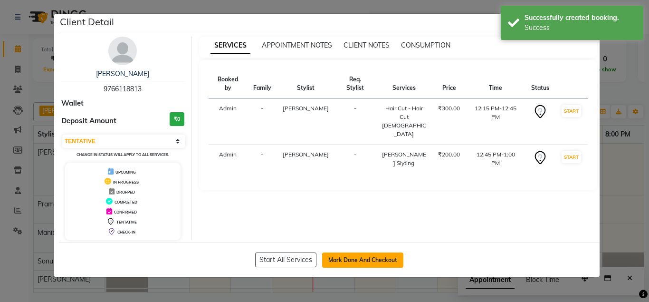
click at [357, 265] on button "Mark Done And Checkout" at bounding box center [362, 259] width 81 height 15
select select "7161"
select select "service"
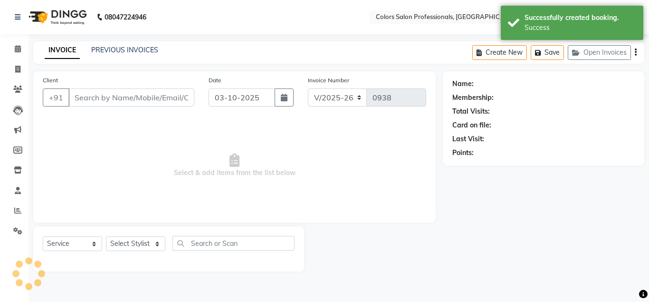
type input "9766118813"
select select "60228"
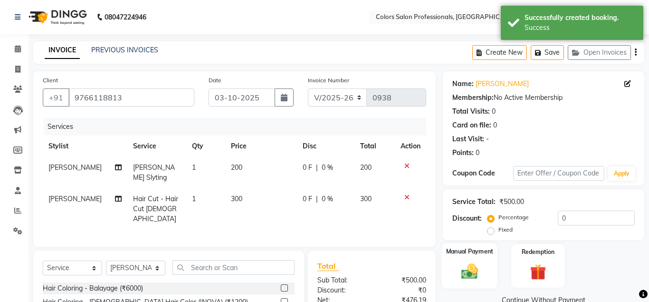
click at [480, 254] on label "Manual Payment" at bounding box center [470, 251] width 48 height 9
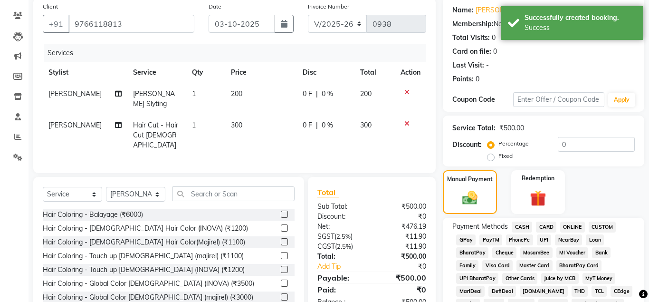
scroll to position [145, 0]
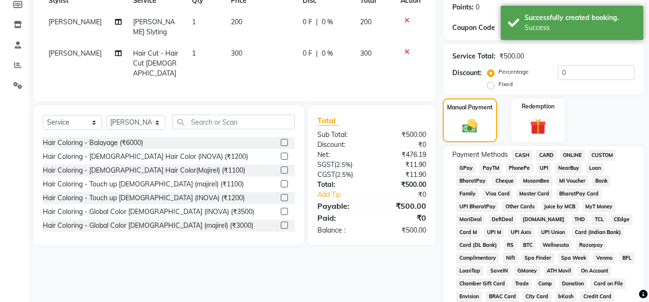
click at [569, 154] on span "ONLINE" at bounding box center [572, 155] width 25 height 11
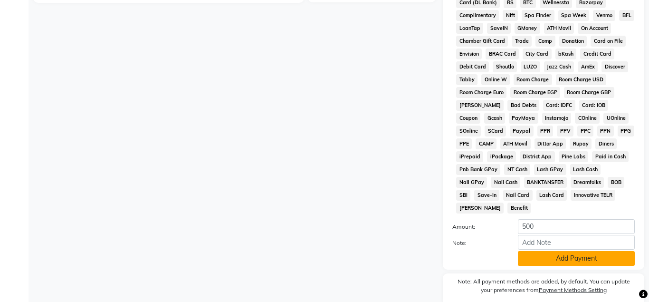
click at [574, 255] on button "Add Payment" at bounding box center [576, 258] width 117 height 15
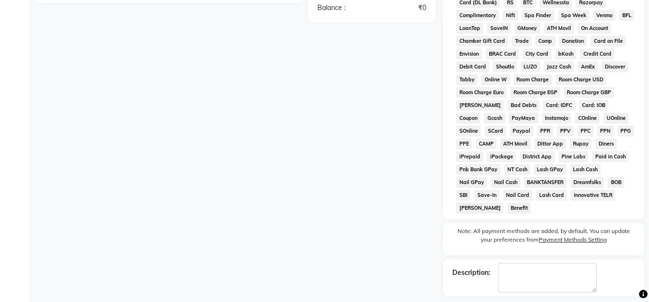
scroll to position [429, 0]
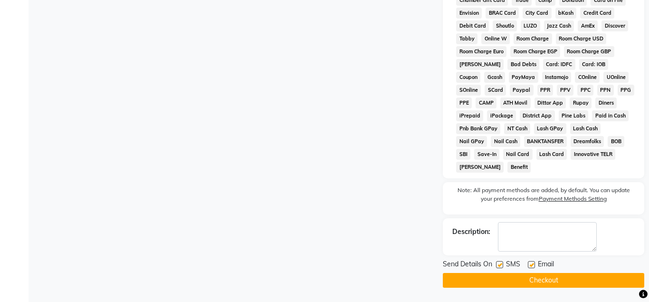
click at [579, 278] on button "Checkout" at bounding box center [544, 280] width 202 height 15
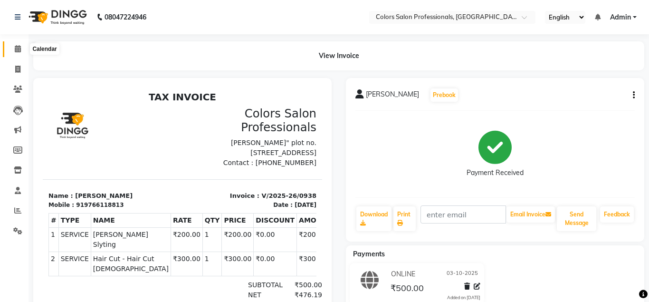
click at [22, 48] on span at bounding box center [18, 49] width 17 height 11
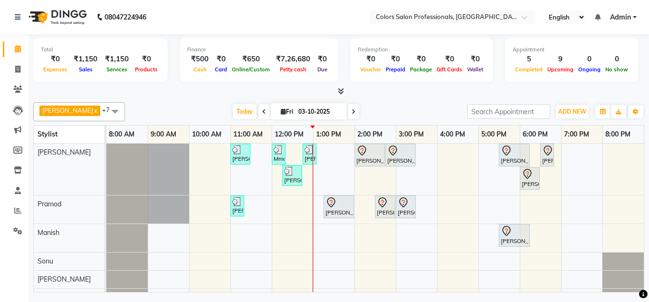
click at [239, 236] on div "[PERSON_NAME], TK03, 11:00 AM-11:30 AM, Hair Cut - Hair Cut [DEMOGRAPHIC_DATA] …" at bounding box center [375, 225] width 538 height 163
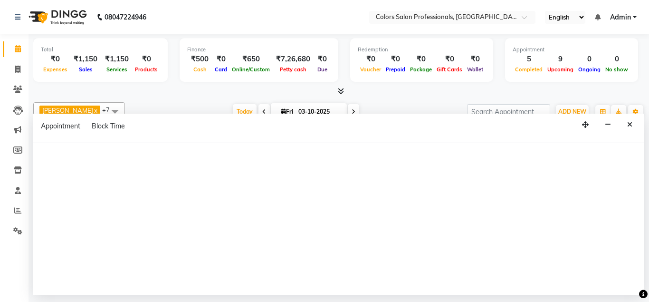
select select "60230"
select select "tentative"
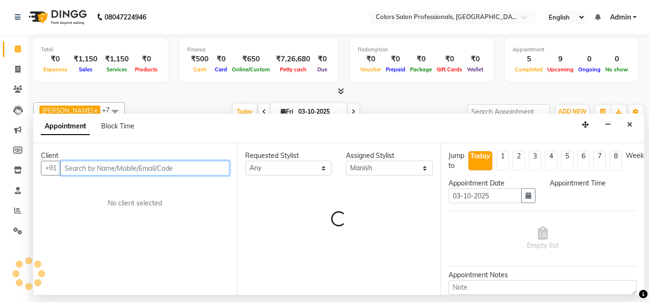
select select "660"
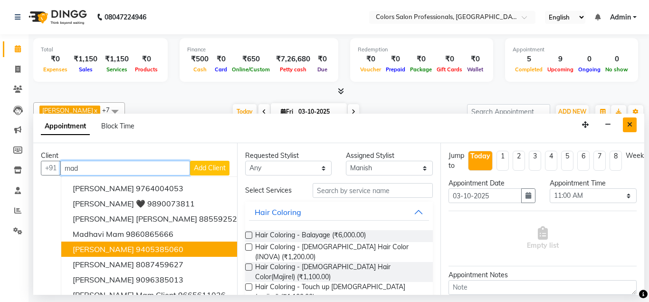
type input "mad"
click at [632, 123] on icon "Close" at bounding box center [629, 124] width 5 height 7
